Goal: Information Seeking & Learning: Learn about a topic

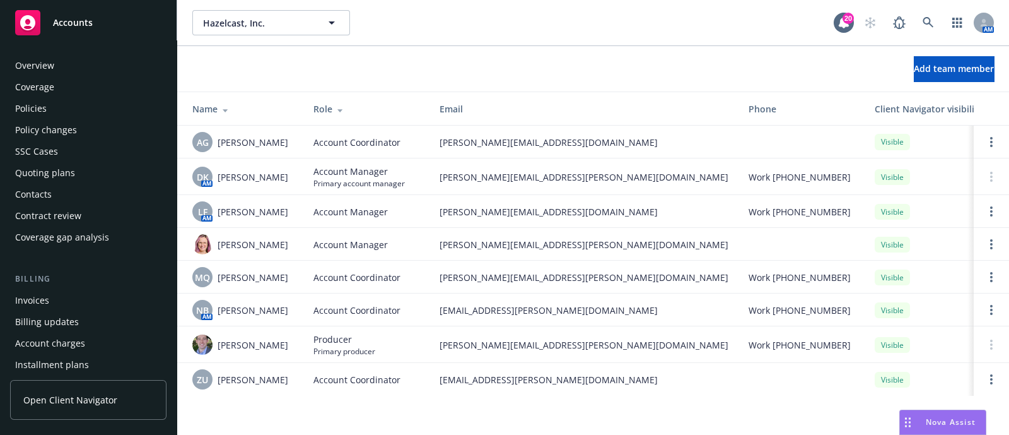
click at [59, 58] on div "Overview" at bounding box center [88, 66] width 146 height 20
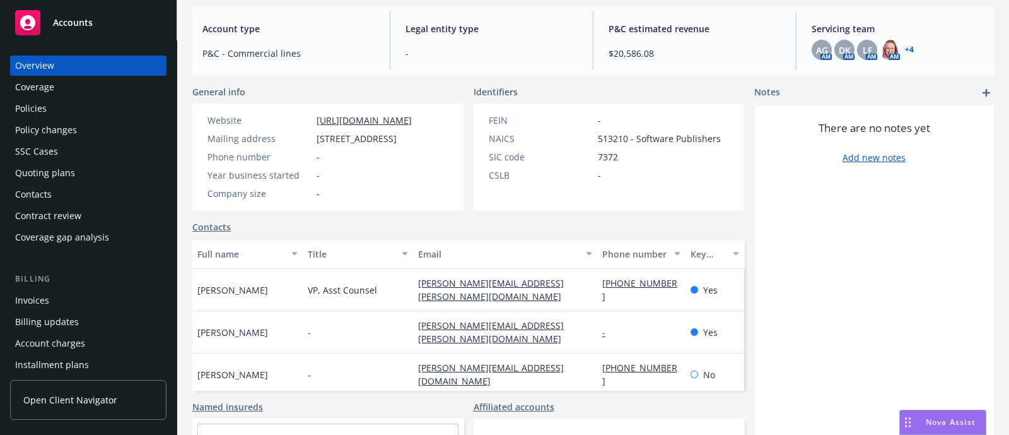
scroll to position [256, 0]
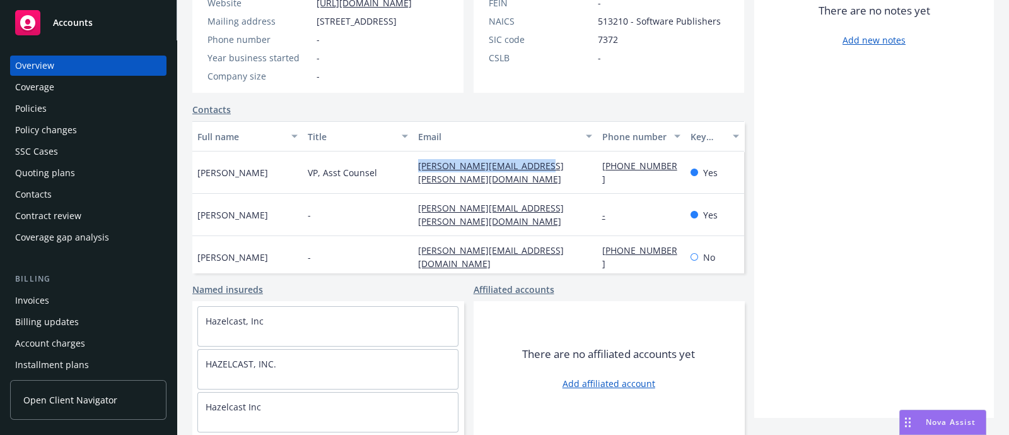
drag, startPoint x: 551, startPoint y: 167, endPoint x: 404, endPoint y: 158, distance: 147.3
click at [404, 158] on div "[PERSON_NAME] VP, Asst Counsel [PERSON_NAME][EMAIL_ADDRESS][PERSON_NAME][DOMAIN…" at bounding box center [468, 172] width 552 height 42
copy div "[PERSON_NAME][EMAIL_ADDRESS][PERSON_NAME][DOMAIN_NAME]"
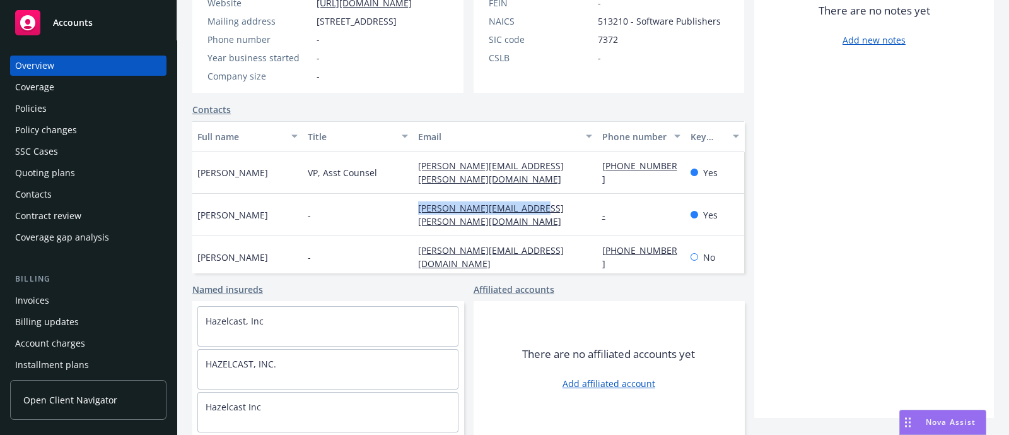
drag, startPoint x: 546, startPoint y: 194, endPoint x: 391, endPoint y: 194, distance: 154.6
click at [391, 194] on div "[PERSON_NAME] - [PERSON_NAME][EMAIL_ADDRESS][PERSON_NAME][DOMAIN_NAME] - Yes" at bounding box center [468, 215] width 552 height 42
copy div "[PERSON_NAME][EMAIL_ADDRESS][PERSON_NAME][DOMAIN_NAME]"
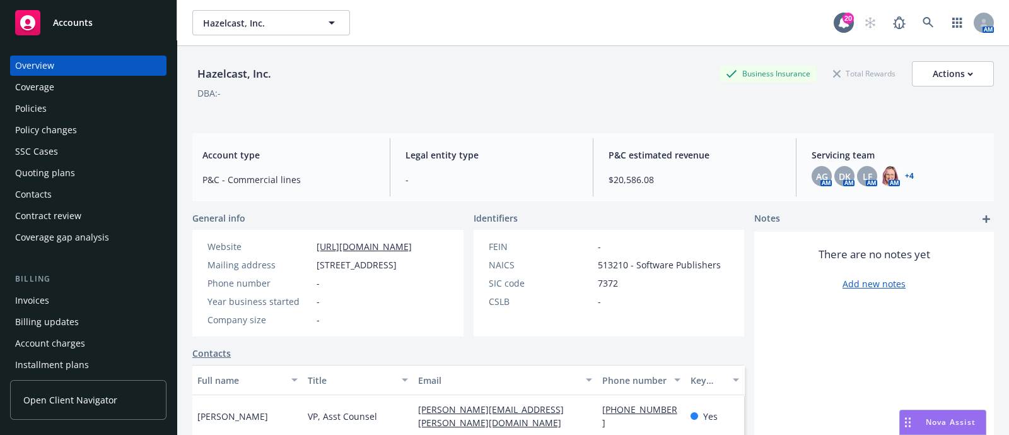
click at [905, 175] on link "+ 4" at bounding box center [909, 176] width 9 height 8
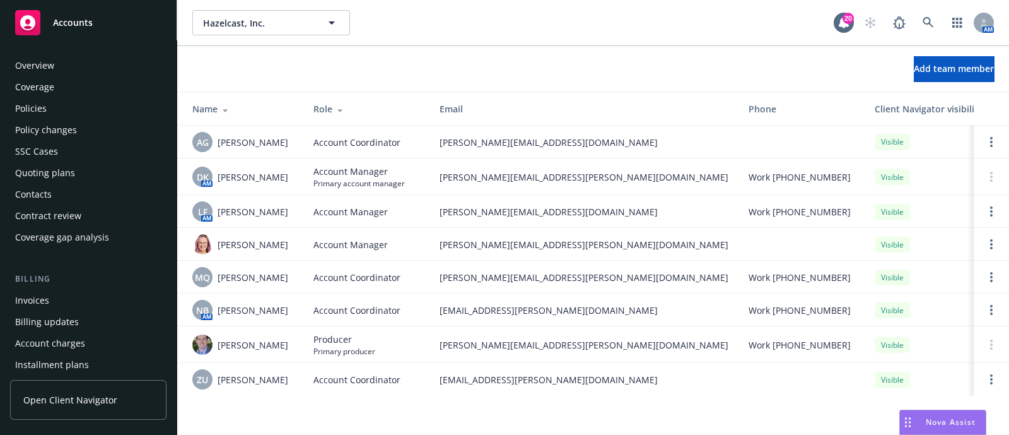
click at [56, 106] on div "Policies" at bounding box center [88, 108] width 146 height 20
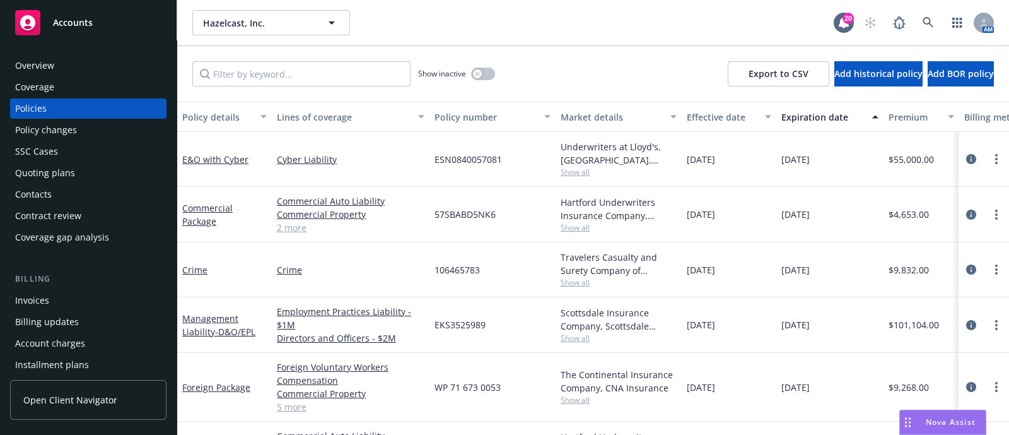
click at [293, 228] on link "2 more" at bounding box center [351, 227] width 148 height 13
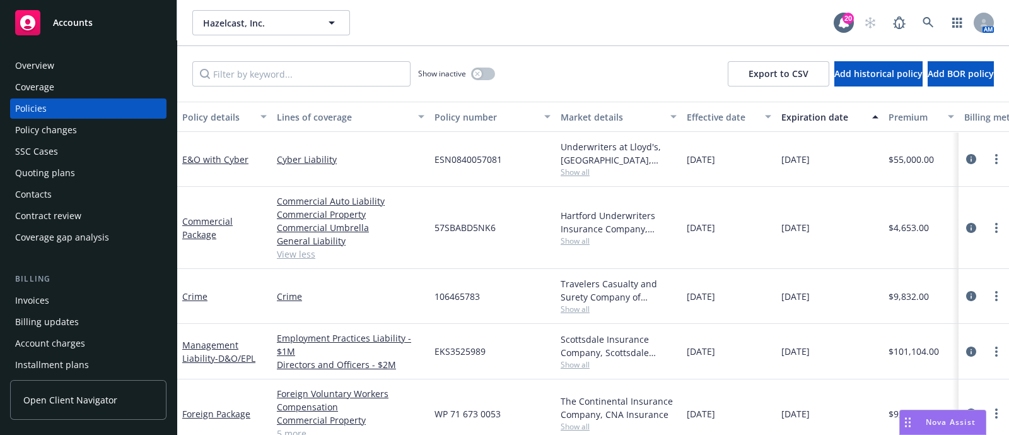
click at [574, 169] on span "Show all" at bounding box center [619, 172] width 116 height 11
click at [701, 260] on div "08/21/2024" at bounding box center [729, 228] width 95 height 82
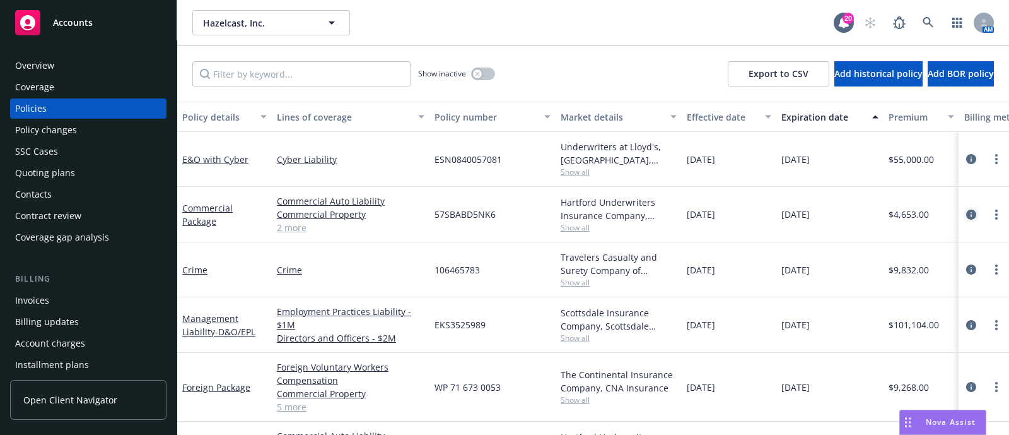
click at [967, 215] on icon "circleInformation" at bounding box center [972, 214] width 10 height 10
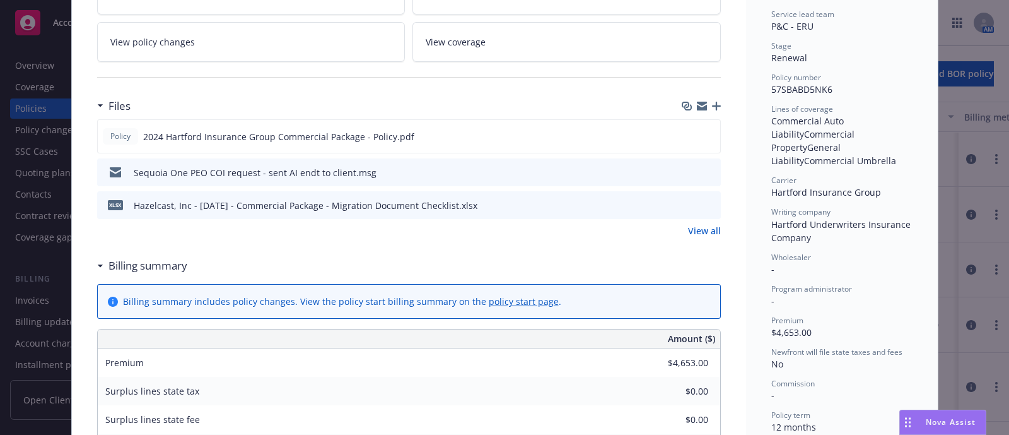
scroll to position [266, 0]
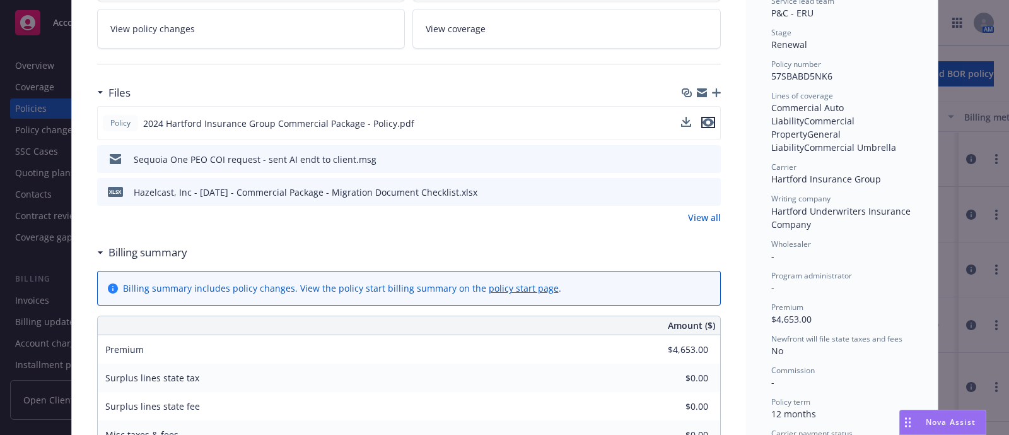
click at [703, 119] on icon "preview file" at bounding box center [708, 122] width 11 height 9
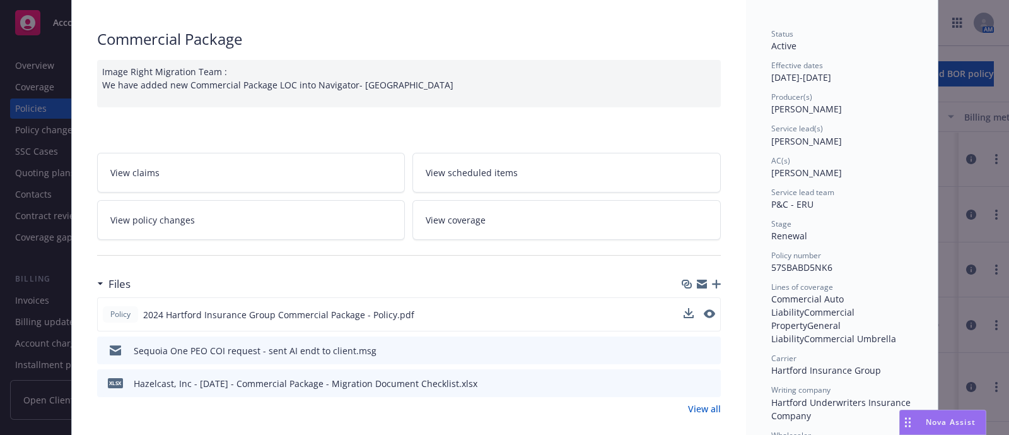
scroll to position [0, 0]
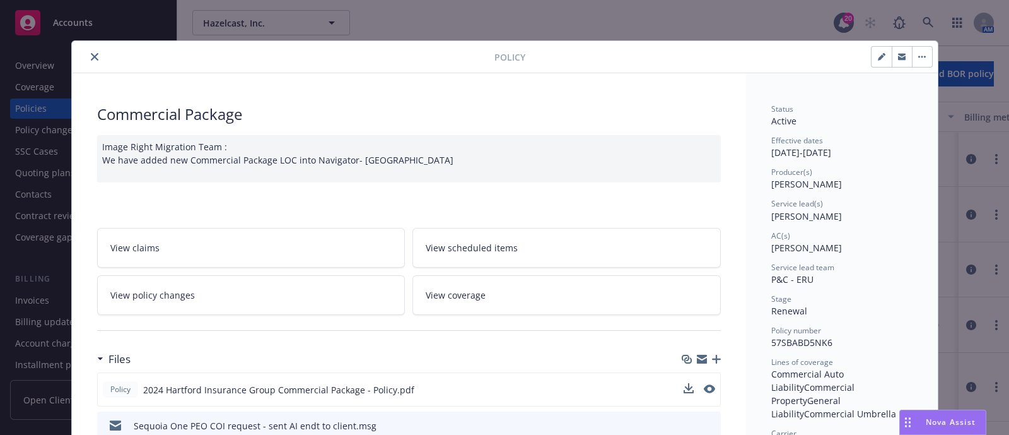
click at [88, 49] on button "close" at bounding box center [94, 56] width 15 height 15
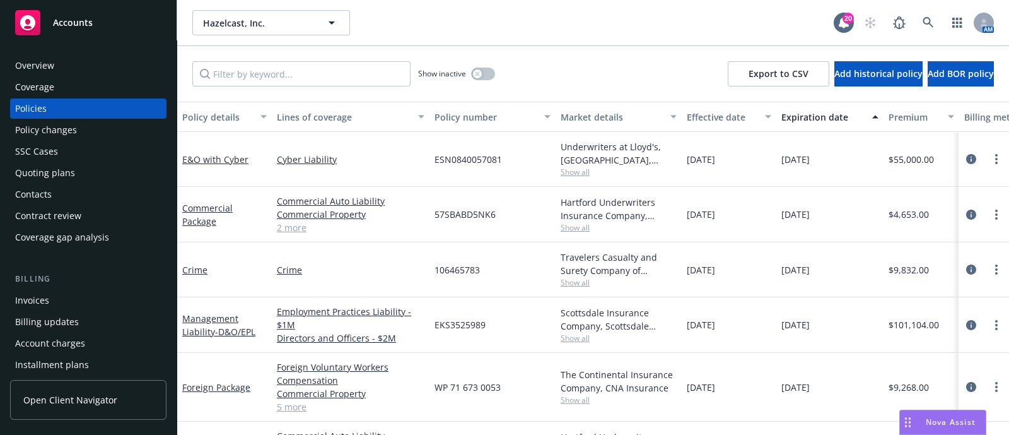
click at [78, 66] on div "Overview" at bounding box center [88, 66] width 146 height 20
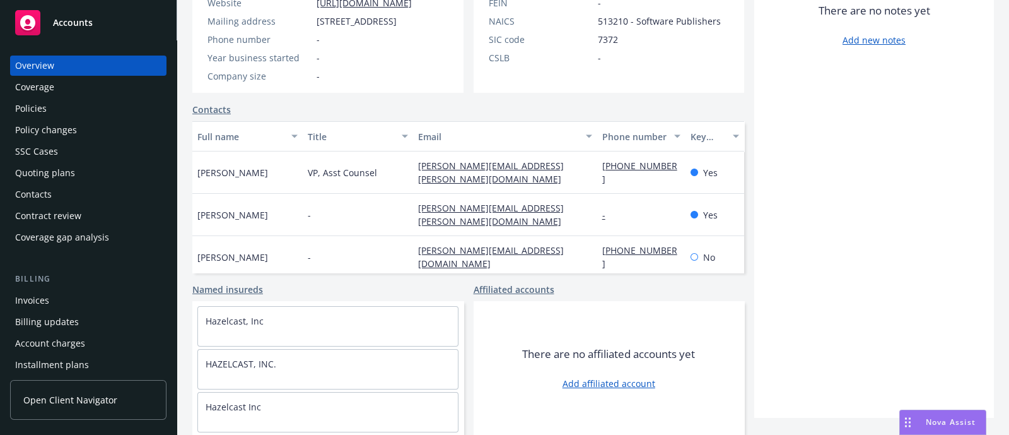
scroll to position [3, 0]
click at [57, 103] on div "Policies" at bounding box center [88, 108] width 146 height 20
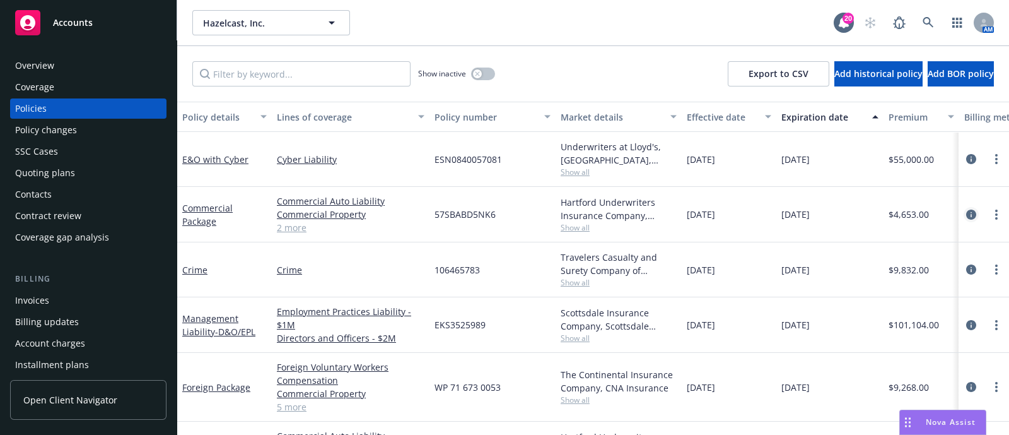
click at [967, 209] on icon "circleInformation" at bounding box center [972, 214] width 10 height 10
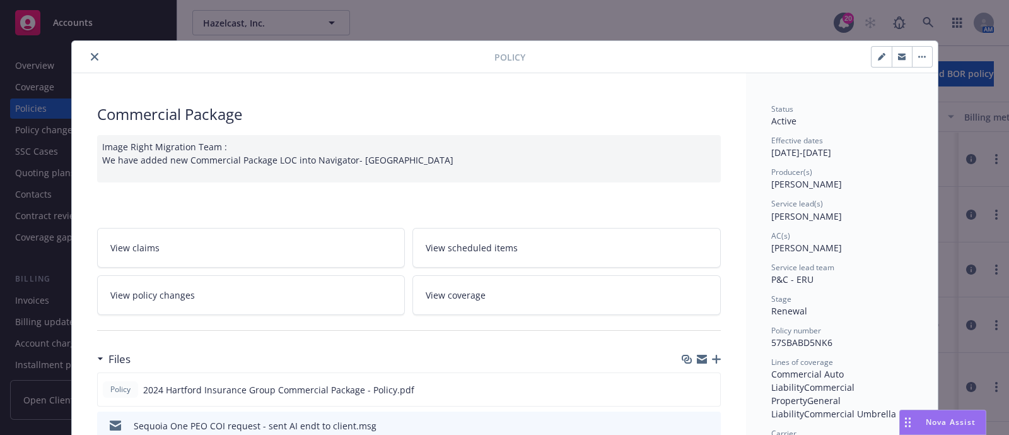
click at [91, 55] on icon "close" at bounding box center [95, 57] width 8 height 8
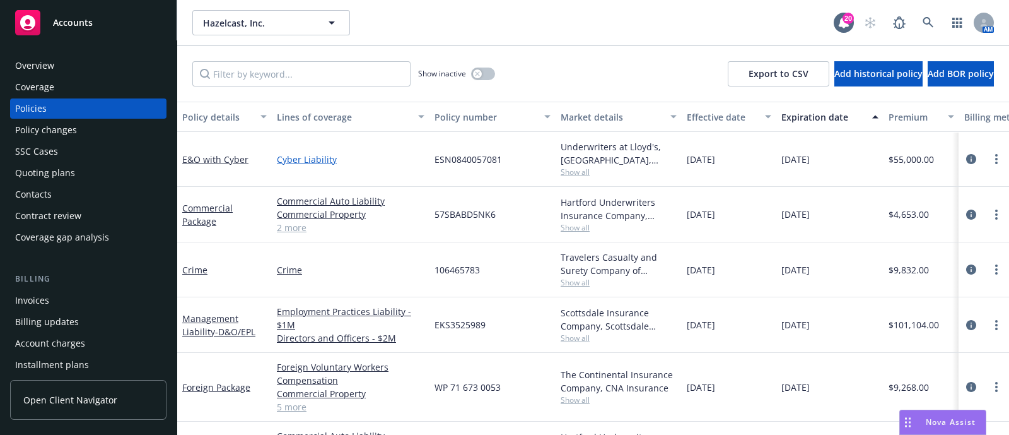
click at [310, 162] on link "Cyber Liability" at bounding box center [351, 159] width 148 height 13
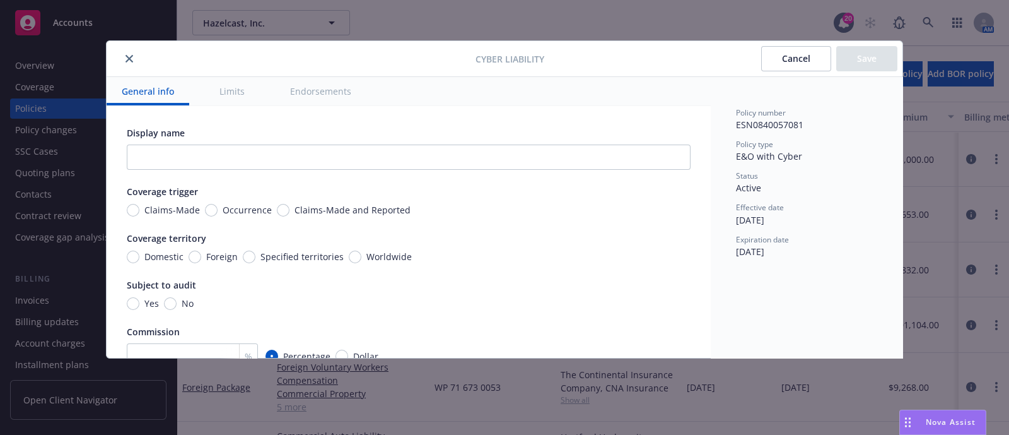
click at [136, 52] on div at bounding box center [294, 58] width 364 height 15
click at [131, 57] on icon "close" at bounding box center [130, 59] width 8 height 8
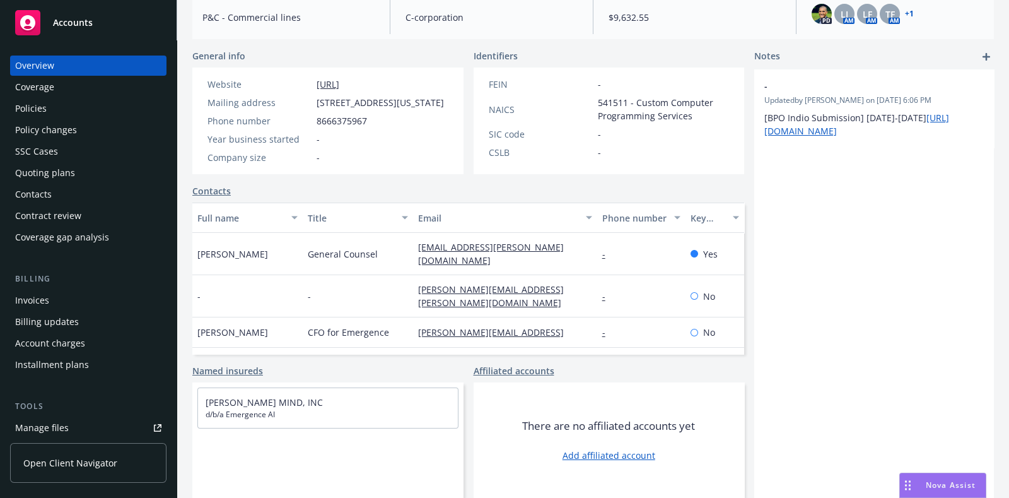
scroll to position [78, 0]
